Goal: Find specific page/section: Find specific page/section

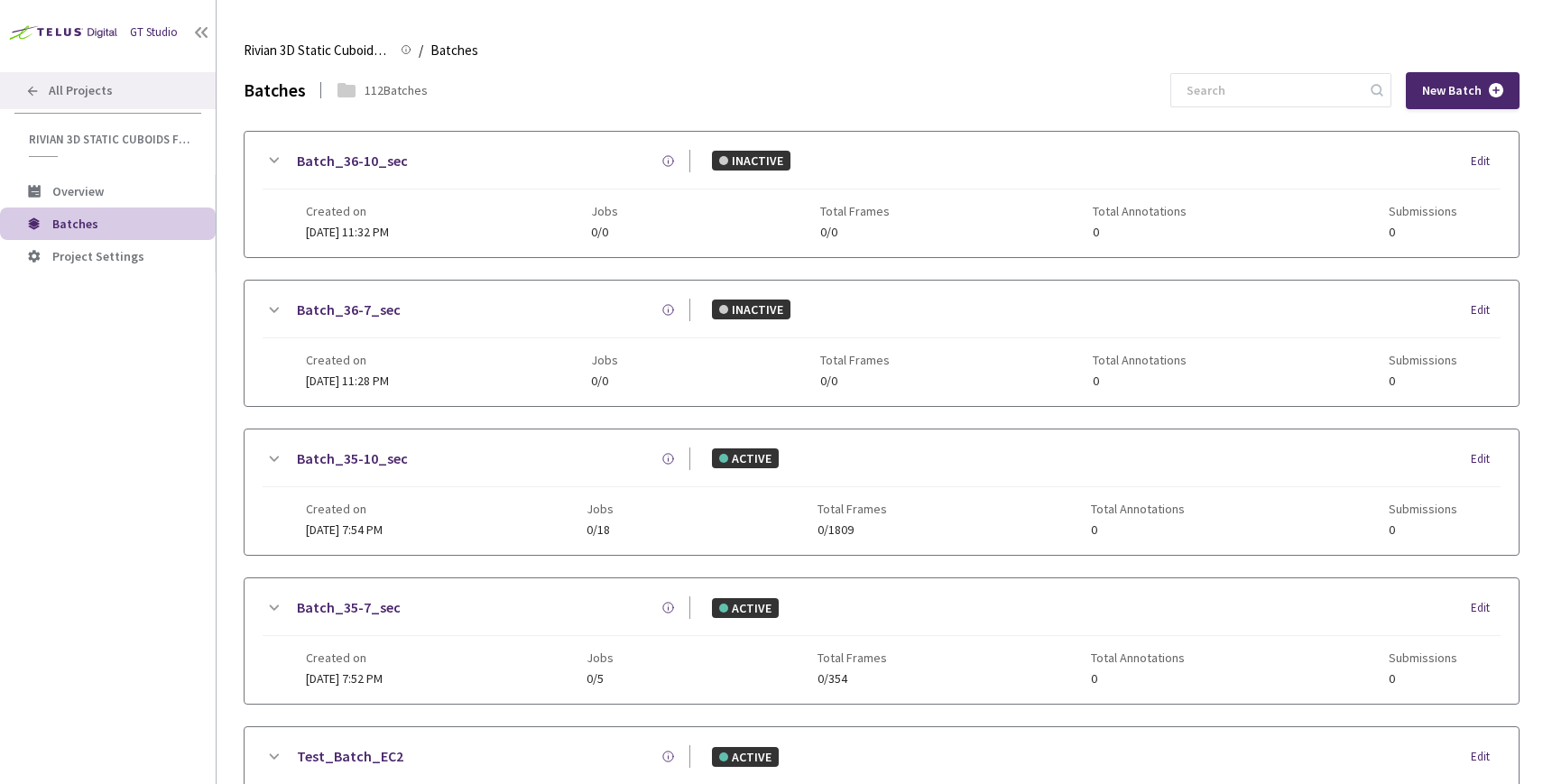
click at [108, 95] on span "All Projects" at bounding box center [81, 90] width 64 height 15
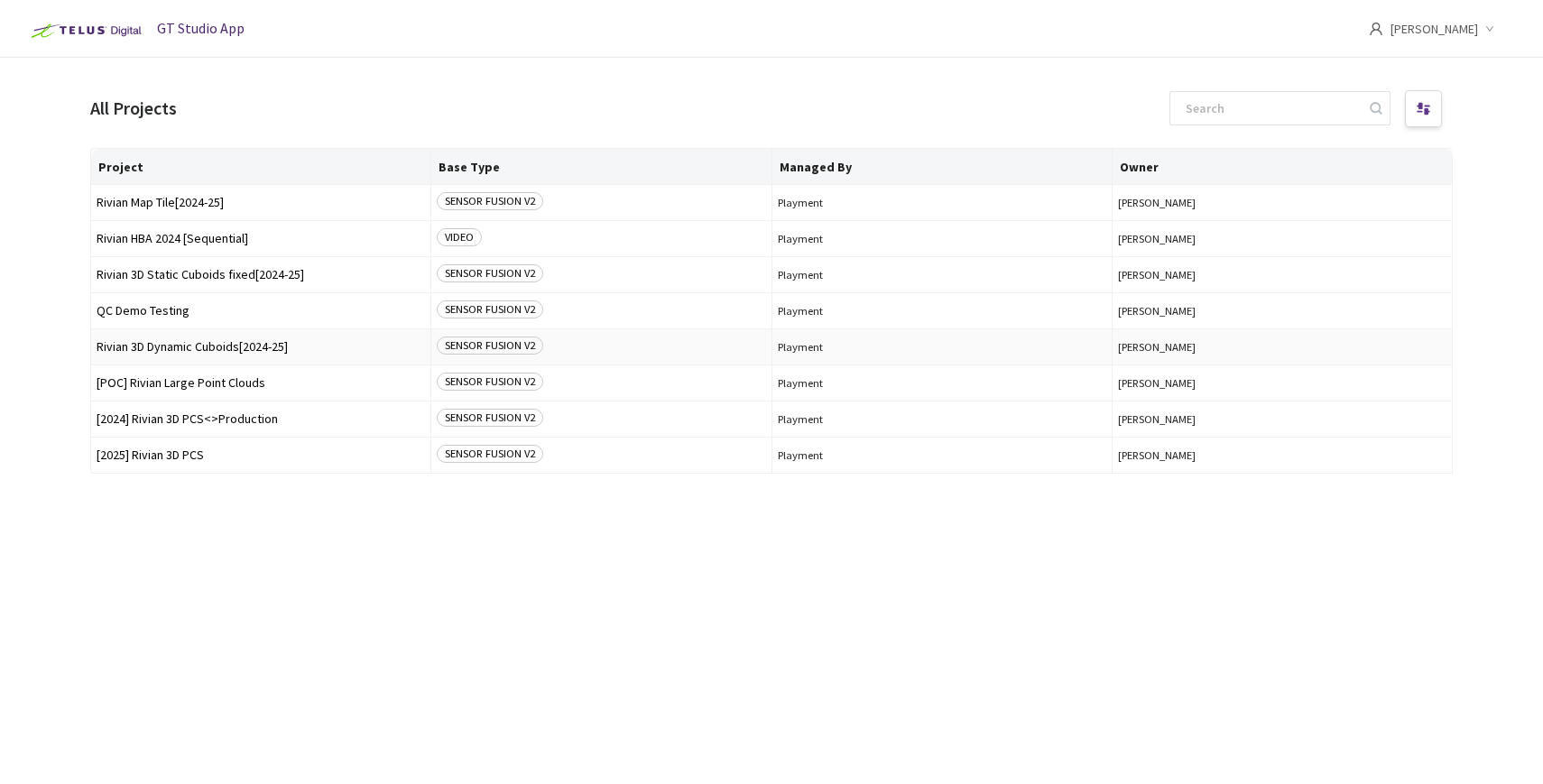
click at [210, 349] on span "Rivian 3D Dynamic Cuboids[2024-25]" at bounding box center [260, 347] width 328 height 14
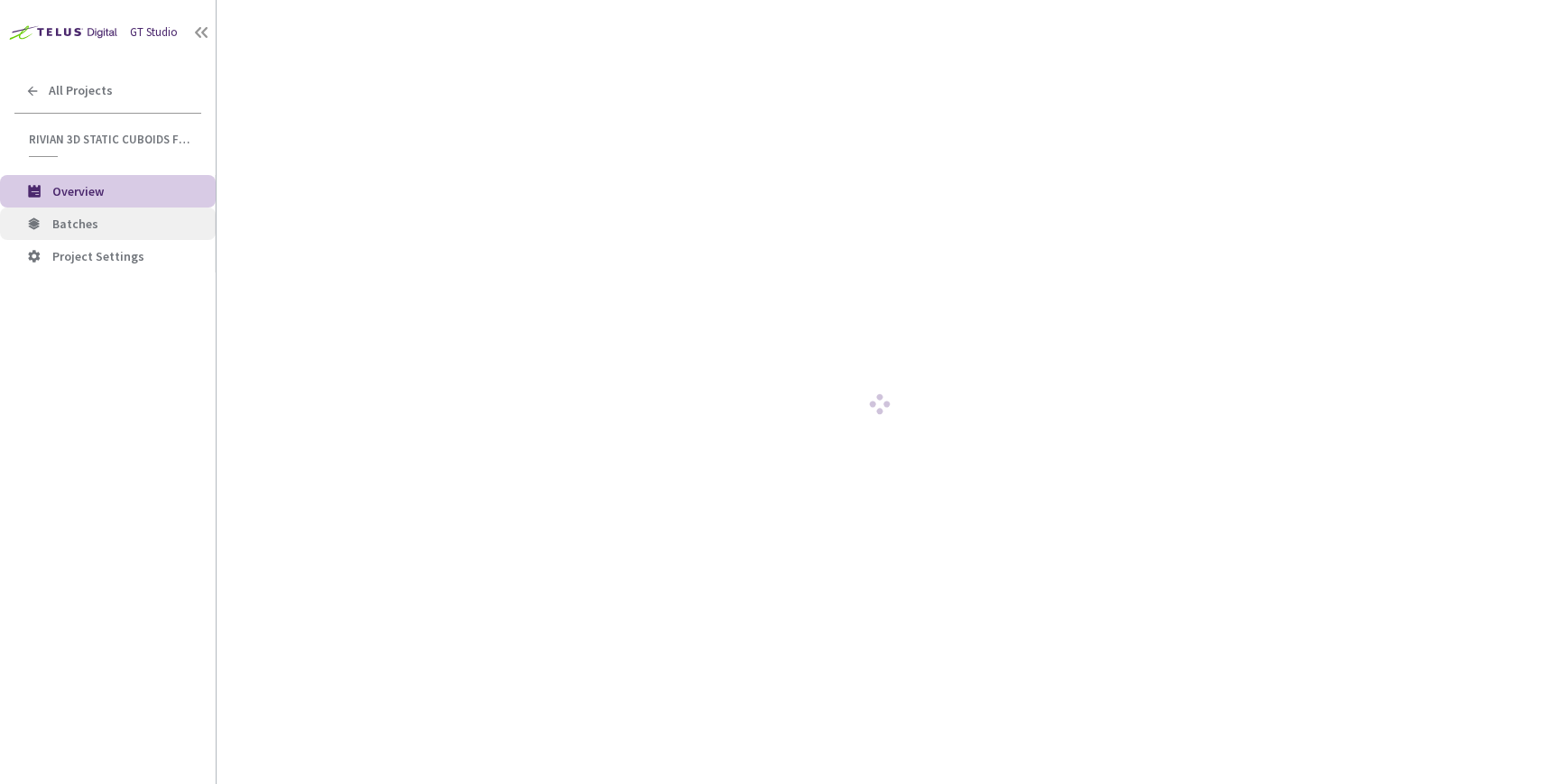
click at [103, 225] on span "Batches" at bounding box center [127, 224] width 149 height 15
